Goal: Check status: Check status

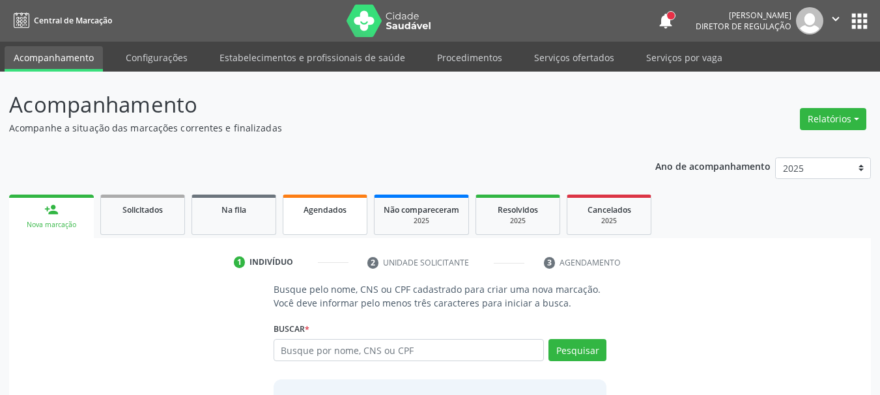
click at [322, 210] on span "Agendados" at bounding box center [325, 210] width 43 height 11
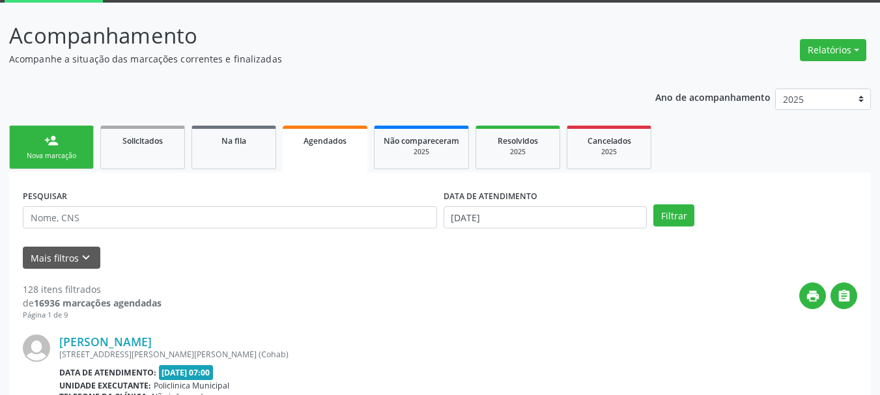
scroll to position [100, 0]
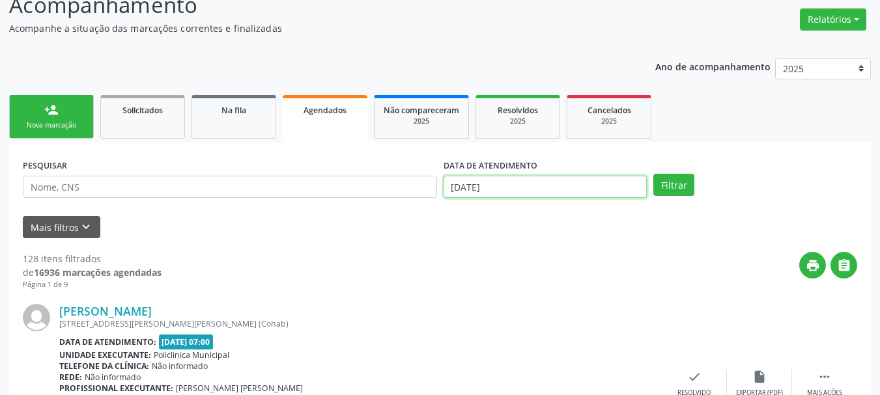
click at [512, 185] on input "[DATE]" at bounding box center [546, 187] width 204 height 22
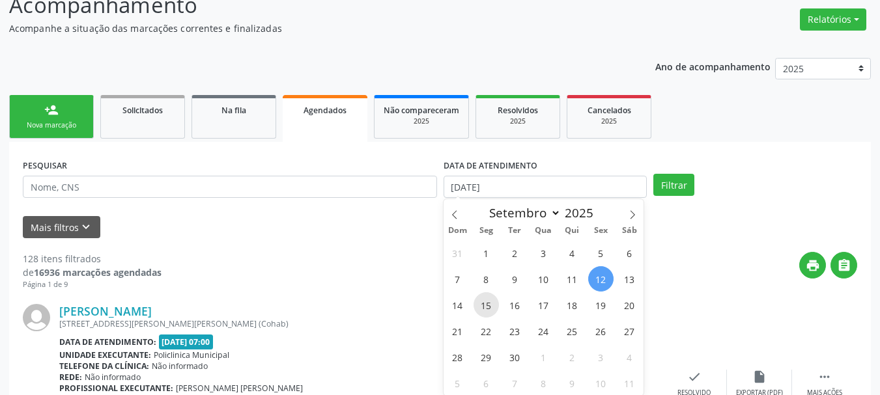
click at [488, 299] on span "15" at bounding box center [486, 304] width 25 height 25
type input "[DATE]"
click at [488, 299] on span "15" at bounding box center [486, 304] width 25 height 25
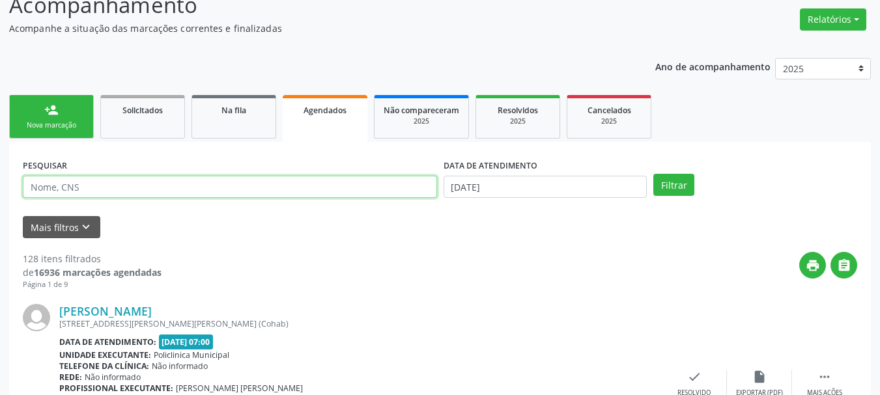
click at [124, 188] on input "text" at bounding box center [230, 187] width 414 height 22
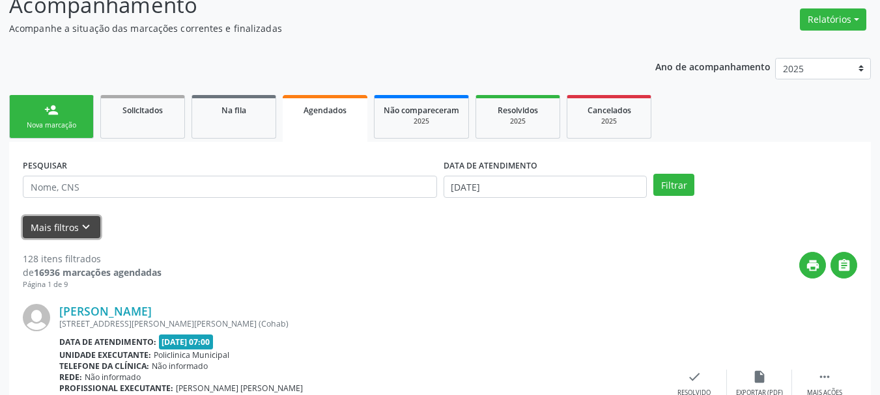
click at [74, 225] on button "Mais filtros keyboard_arrow_down" at bounding box center [62, 227] width 78 height 23
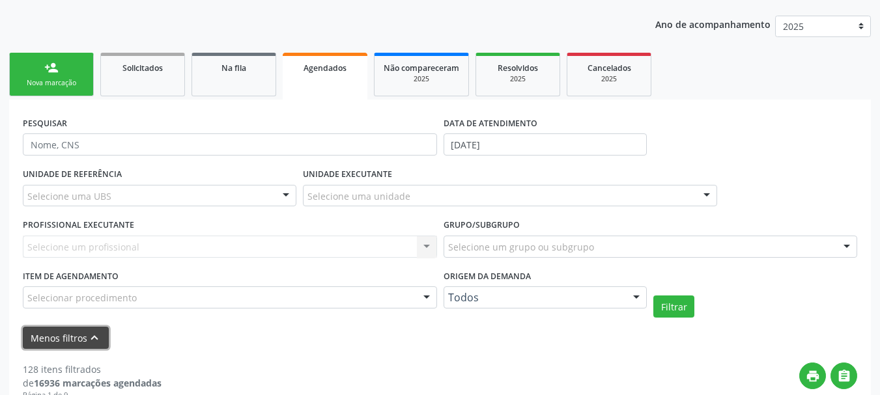
scroll to position [165, 0]
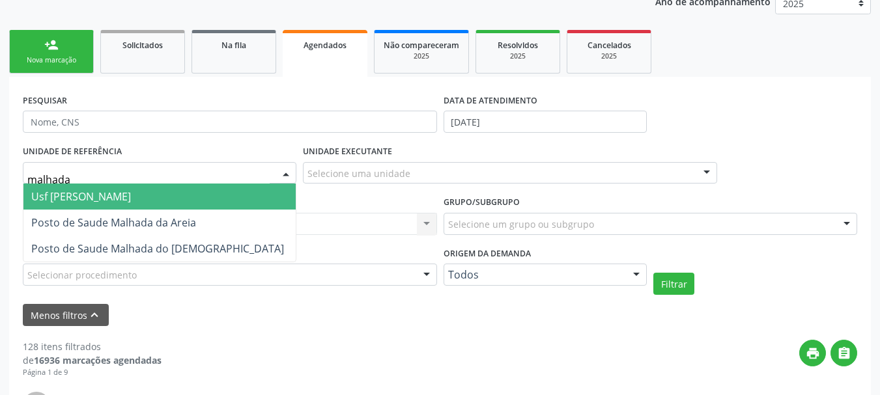
type input "malhada"
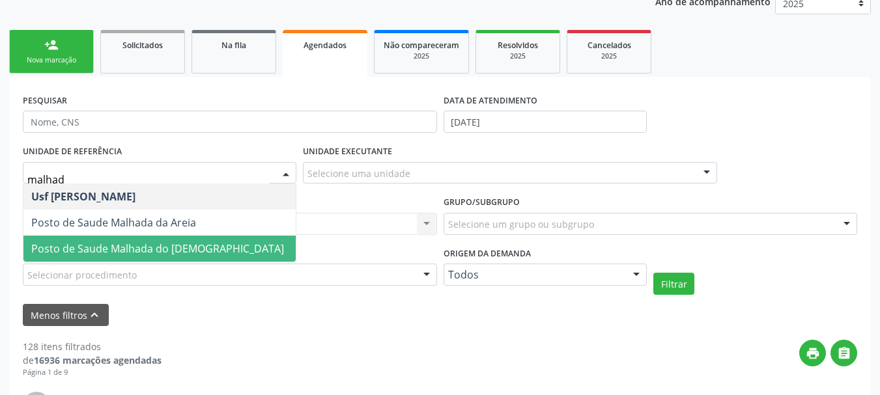
type input "malhada"
click at [83, 252] on span "Posto de Saude Malhada do [DEMOGRAPHIC_DATA]" at bounding box center [157, 249] width 253 height 14
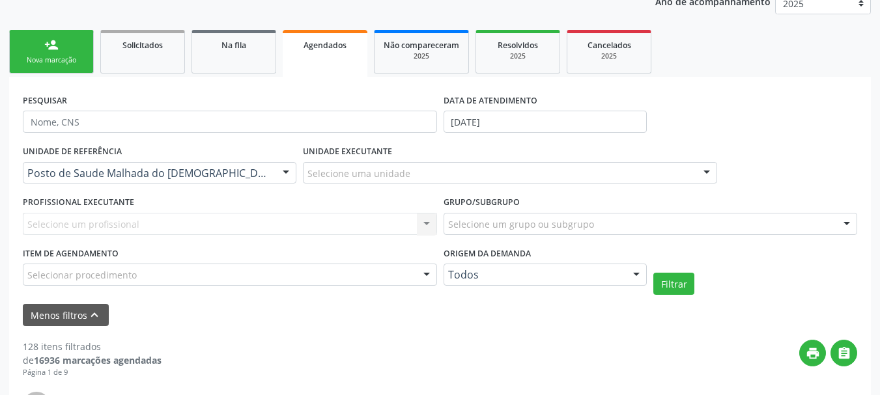
click at [384, 149] on label "UNIDADE EXECUTANTE" at bounding box center [347, 152] width 89 height 20
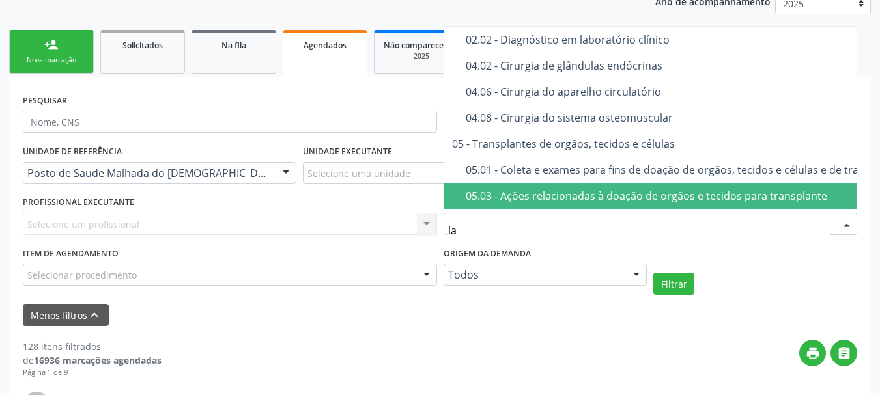
type input "lab"
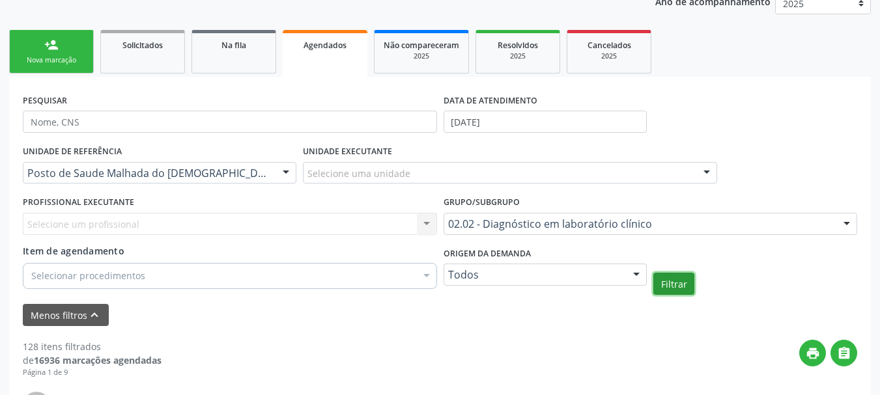
click at [668, 290] on button "Filtrar" at bounding box center [673, 284] width 41 height 22
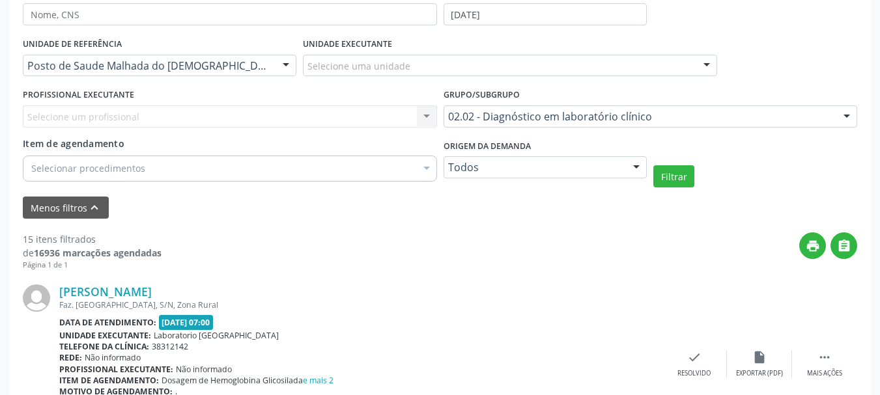
scroll to position [295, 0]
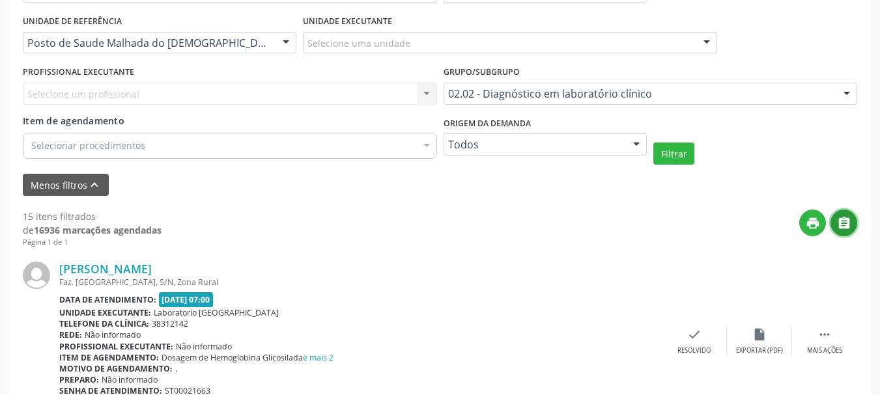
click at [846, 225] on icon "" at bounding box center [844, 223] width 14 height 14
